Goal: Information Seeking & Learning: Check status

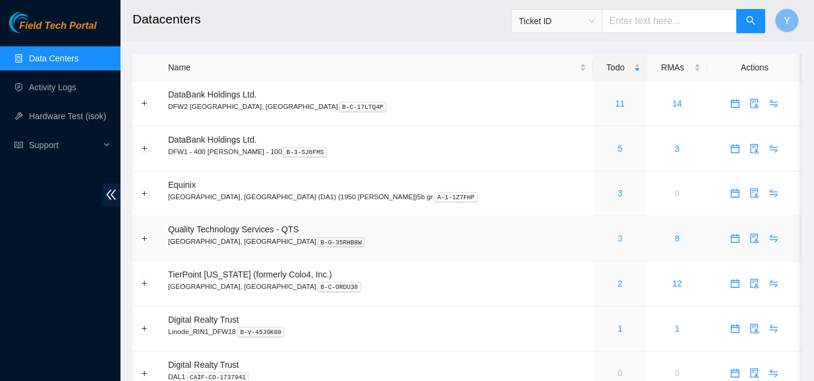
click at [617, 237] on link "3" at bounding box center [619, 239] width 5 height 10
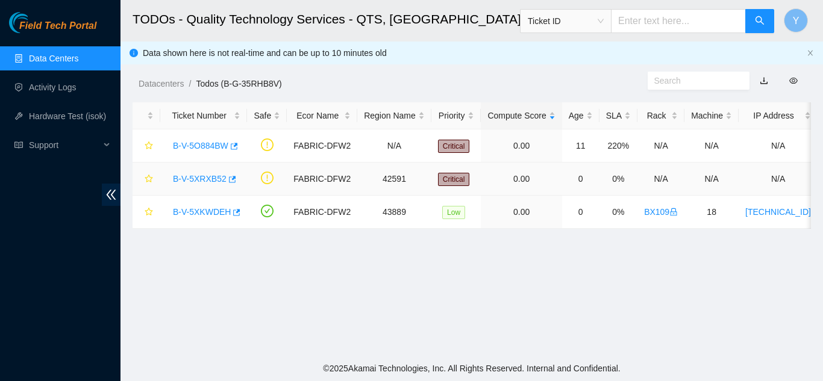
click at [189, 180] on link "B-V-5XRXB52" at bounding box center [200, 179] width 54 height 10
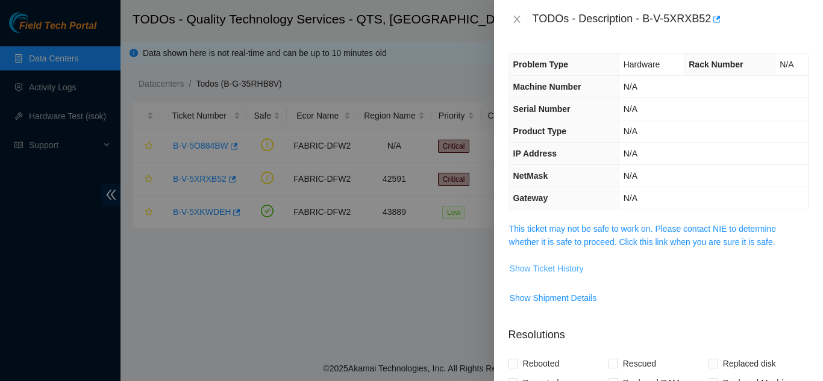
click at [518, 268] on span "Show Ticket History" at bounding box center [547, 268] width 74 height 13
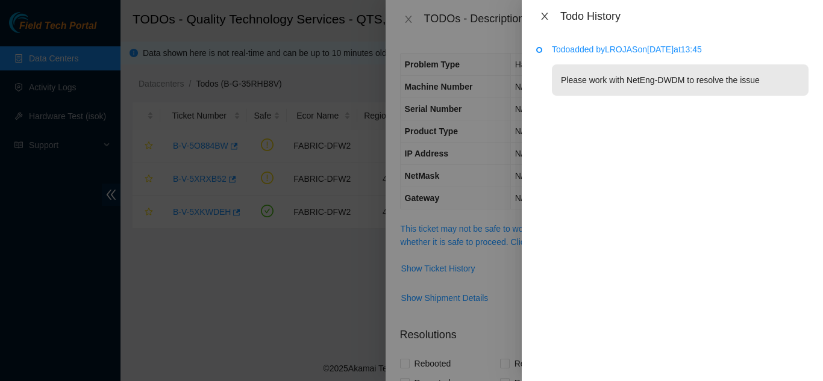
click at [547, 16] on icon "close" at bounding box center [545, 16] width 10 height 10
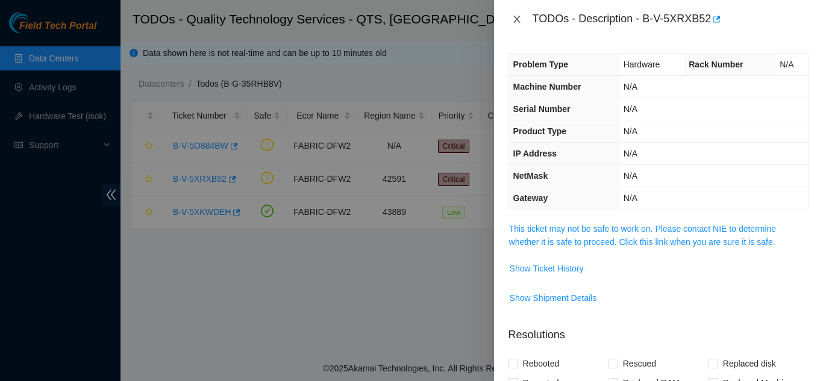
click at [517, 16] on icon "close" at bounding box center [517, 19] width 10 height 10
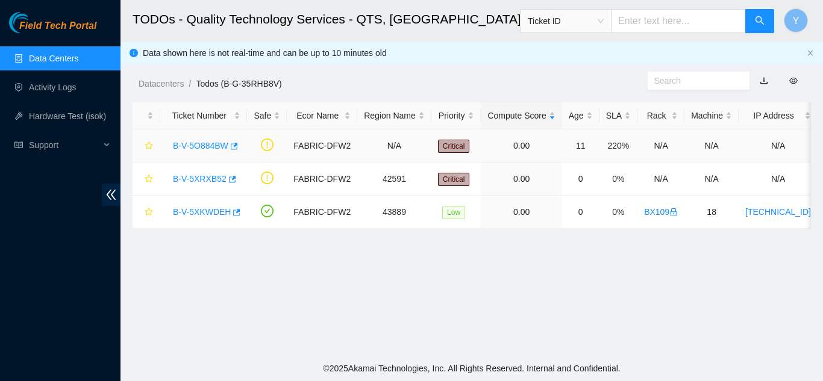
click at [196, 146] on link "B-V-5O884BW" at bounding box center [200, 146] width 55 height 10
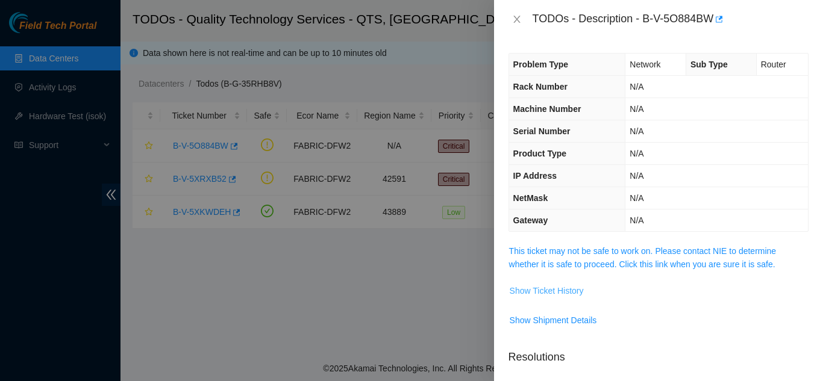
click at [533, 289] on span "Show Ticket History" at bounding box center [547, 290] width 74 height 13
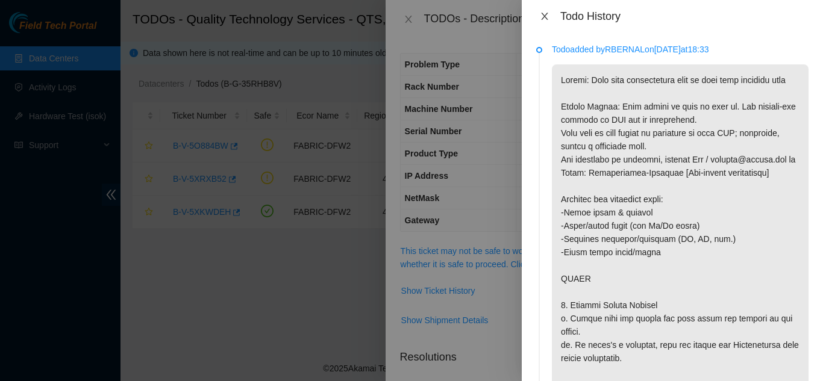
click at [543, 16] on icon "close" at bounding box center [545, 16] width 10 height 10
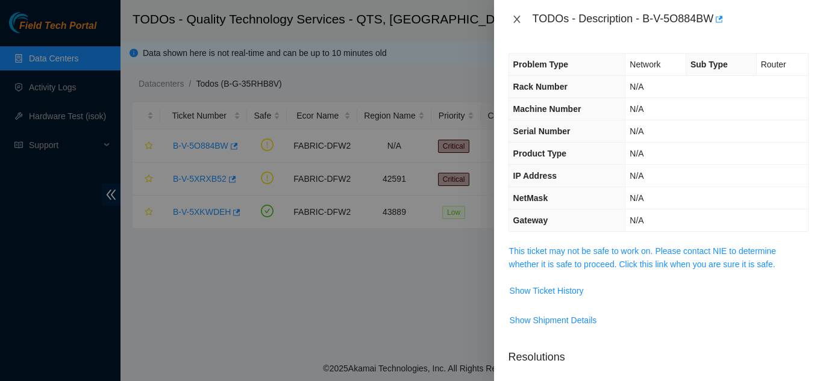
click at [516, 17] on icon "close" at bounding box center [517, 19] width 10 height 10
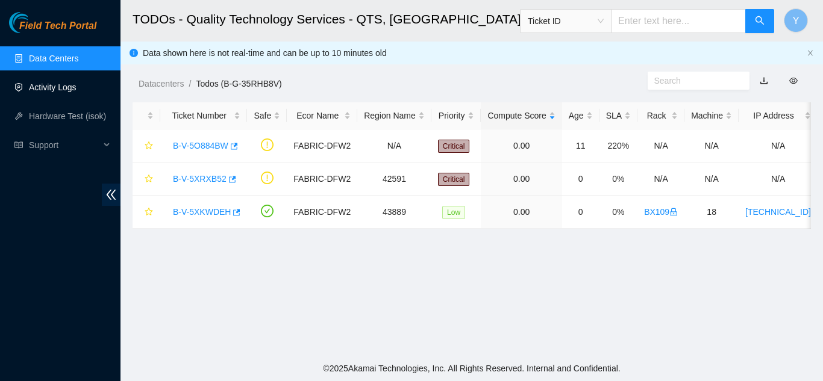
click at [55, 87] on link "Activity Logs" at bounding box center [53, 88] width 48 height 10
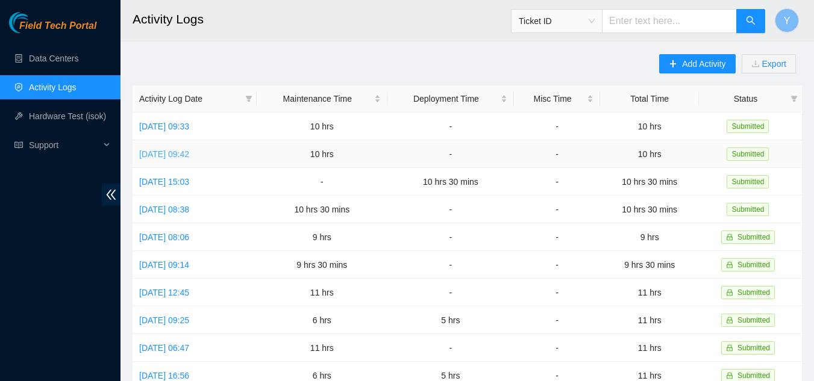
click at [186, 154] on link "Thu, 02 Oct 2025 09:42" at bounding box center [164, 154] width 50 height 10
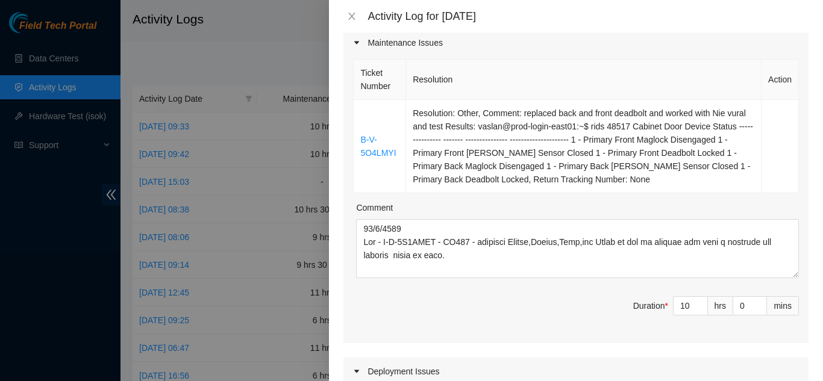
scroll to position [181, 0]
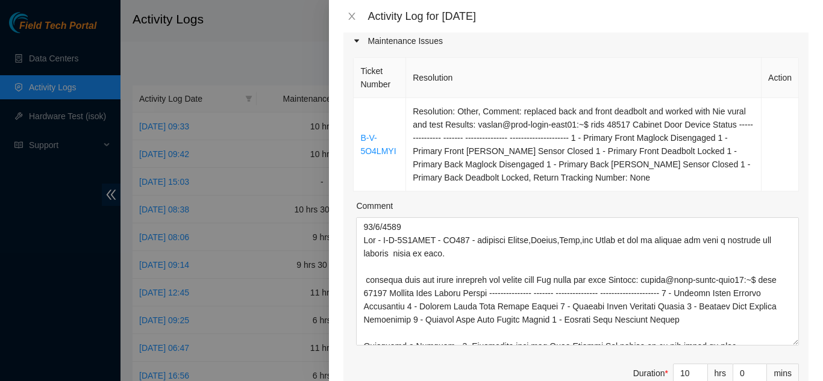
drag, startPoint x: 786, startPoint y: 256, endPoint x: 799, endPoint y: 304, distance: 49.8
click at [791, 325] on div "Ticket Number Resolution Action B-V-5O4LMYI Resolution: Other, Comment: replace…" at bounding box center [575, 233] width 465 height 356
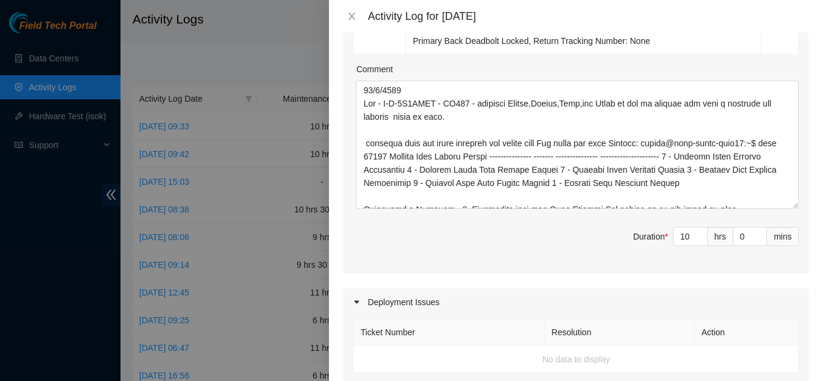
scroll to position [339, 0]
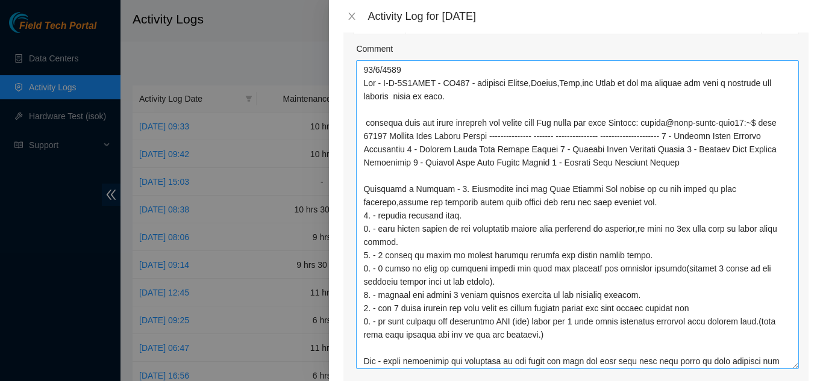
drag, startPoint x: 786, startPoint y: 169, endPoint x: 775, endPoint y: 349, distance: 179.8
click at [775, 349] on textarea "Comment" at bounding box center [577, 214] width 443 height 309
drag, startPoint x: 363, startPoint y: 172, endPoint x: 542, endPoint y: 316, distance: 229.6
click at [542, 316] on textarea "Comment" at bounding box center [577, 214] width 443 height 308
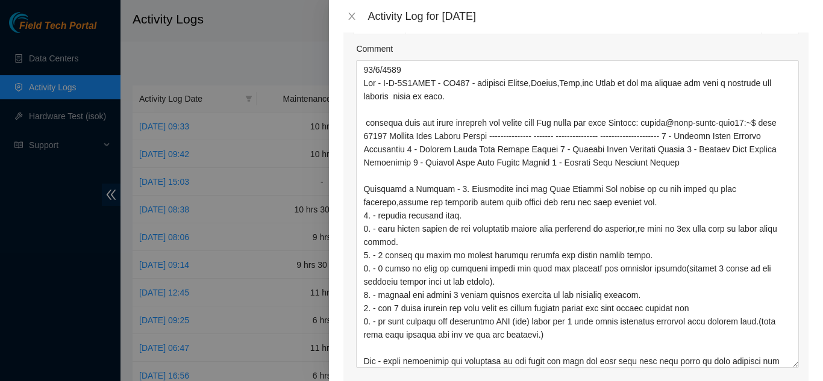
click at [632, 22] on div "Activity Log for 02-10-2025" at bounding box center [587, 16] width 441 height 13
drag, startPoint x: 351, startPoint y: 20, endPoint x: 348, endPoint y: 15, distance: 6.2
click at [349, 19] on icon "close" at bounding box center [352, 16] width 10 height 10
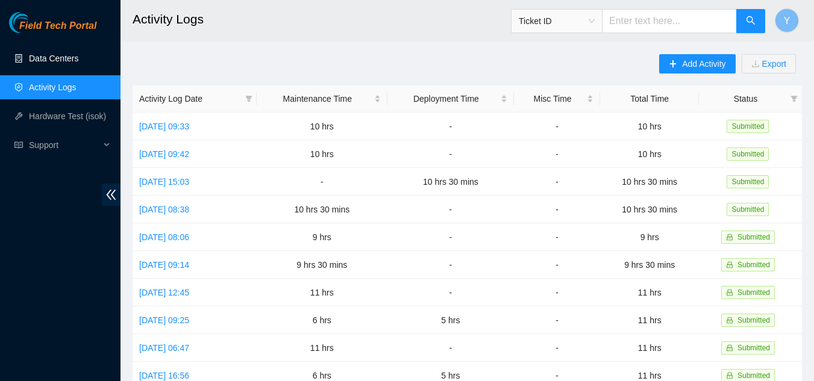
click at [49, 62] on link "Data Centers" at bounding box center [53, 59] width 49 height 10
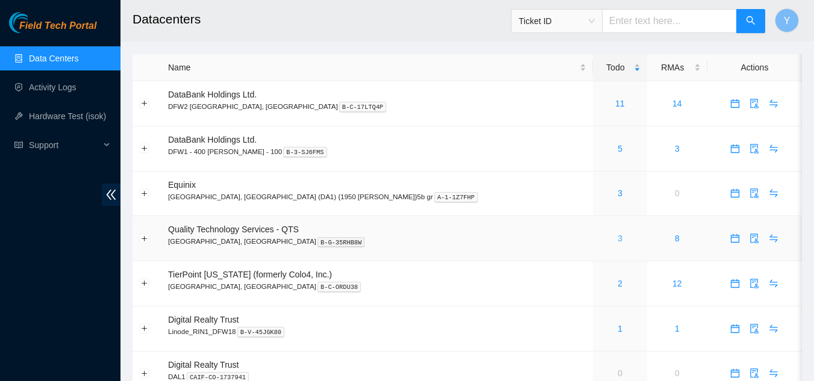
click at [617, 237] on link "3" at bounding box center [619, 239] width 5 height 10
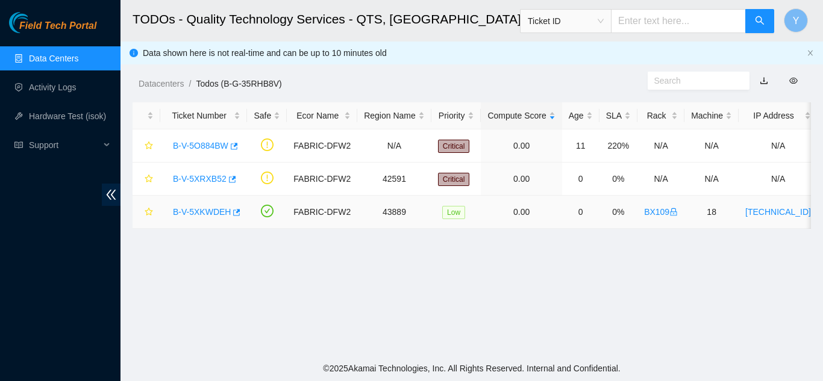
click at [203, 210] on link "B-V-5XKWDEH" at bounding box center [202, 212] width 58 height 10
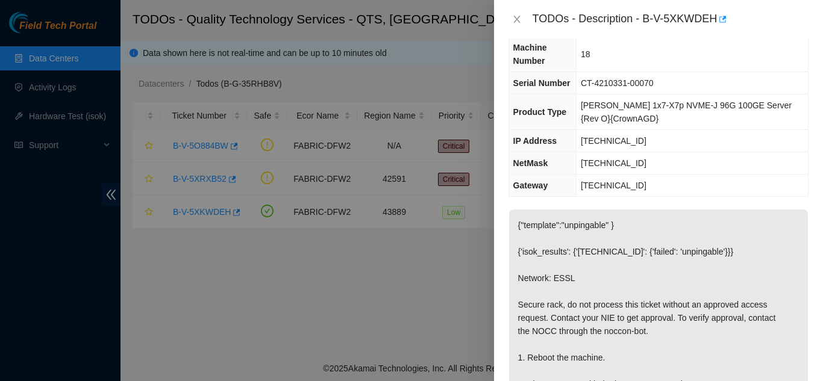
scroll to position [60, 0]
click at [521, 19] on icon "close" at bounding box center [517, 19] width 10 height 10
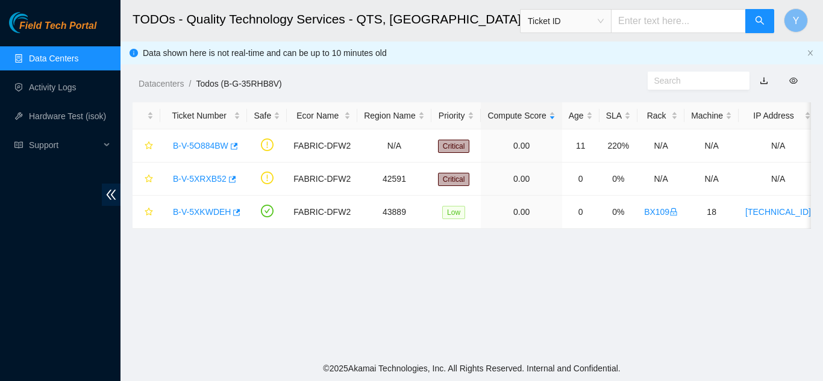
scroll to position [87, 0]
click at [67, 56] on link "Data Centers" at bounding box center [53, 59] width 49 height 10
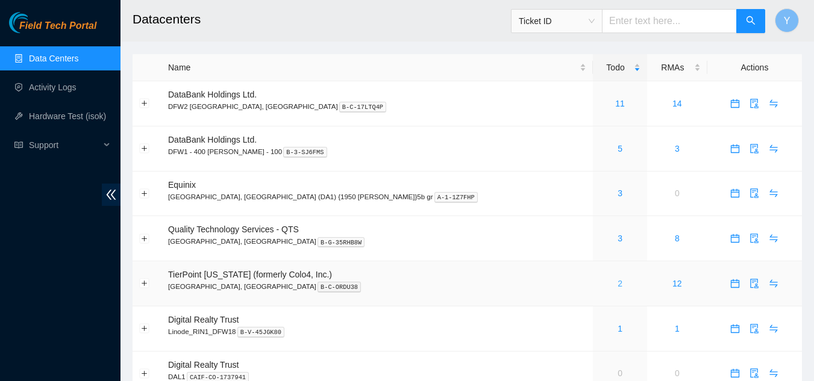
click at [617, 283] on link "2" at bounding box center [619, 284] width 5 height 10
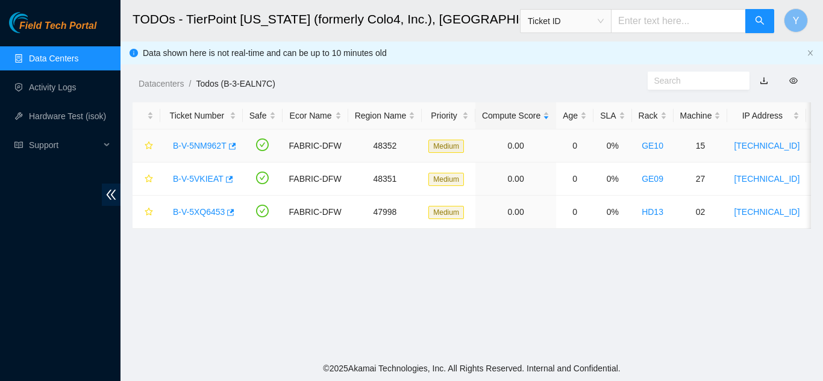
click at [196, 144] on link "B-V-5NM962T" at bounding box center [200, 146] width 54 height 10
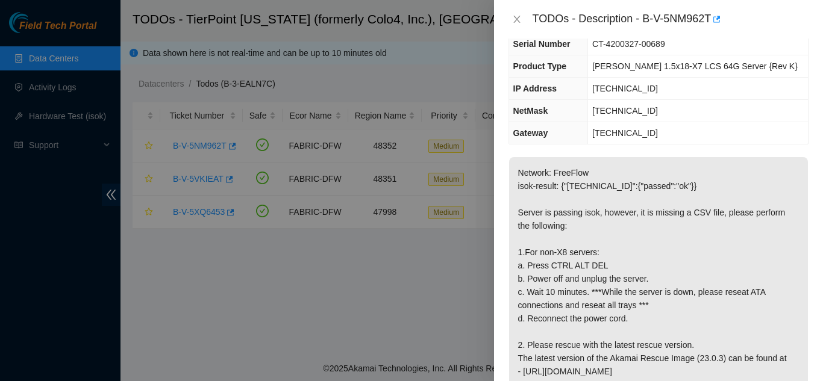
scroll to position [120, 0]
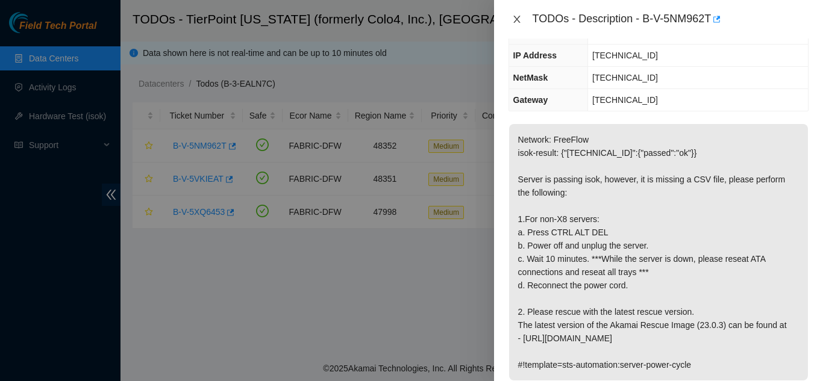
click at [517, 20] on icon "close" at bounding box center [516, 19] width 7 height 7
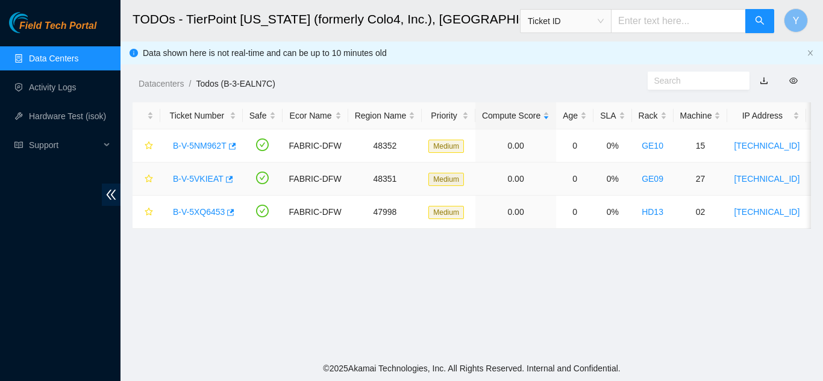
scroll to position [160, 0]
click at [198, 179] on link "B-V-5VKIEAT" at bounding box center [198, 179] width 51 height 10
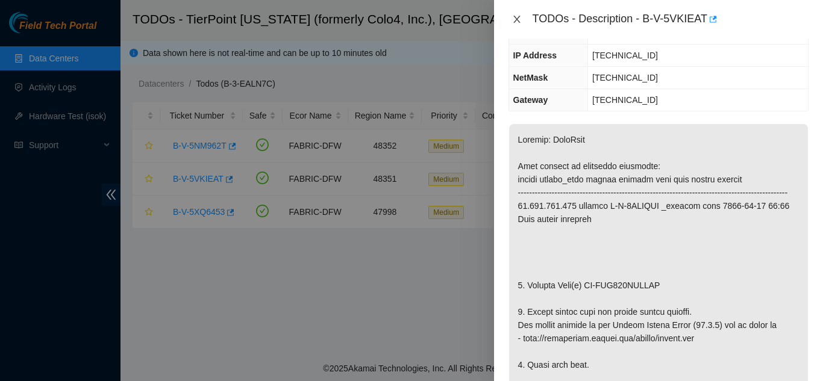
click at [519, 22] on icon "close" at bounding box center [516, 19] width 7 height 7
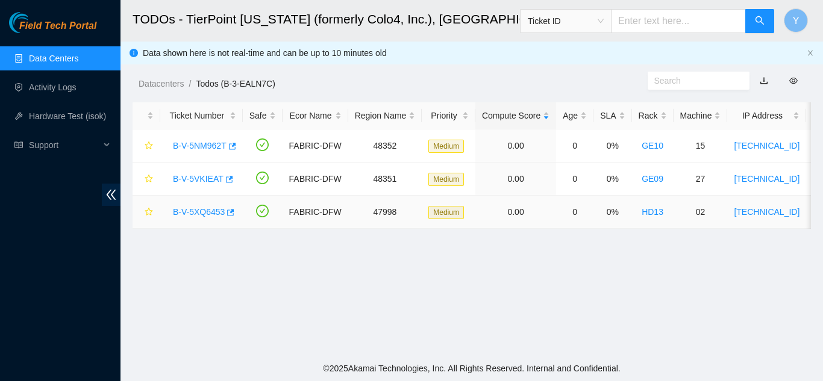
scroll to position [160, 0]
click at [213, 210] on link "B-V-5XQ6453" at bounding box center [199, 212] width 52 height 10
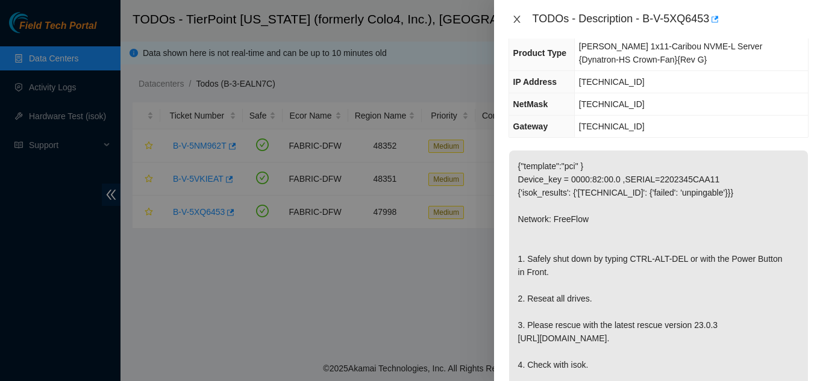
click at [516, 20] on icon "close" at bounding box center [517, 19] width 10 height 10
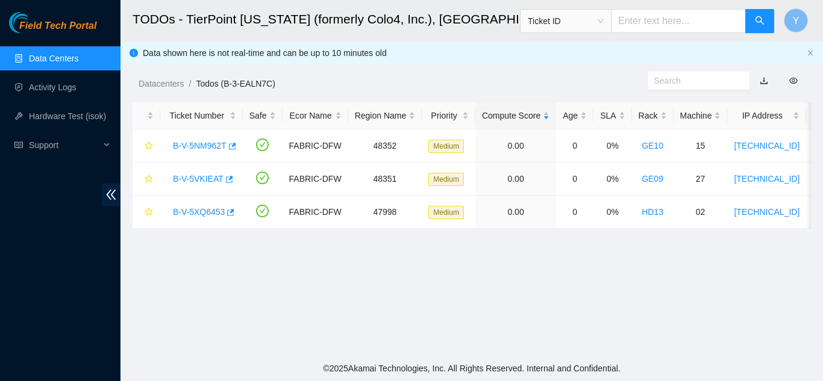
scroll to position [160, 0]
